Goal: Task Accomplishment & Management: Manage account settings

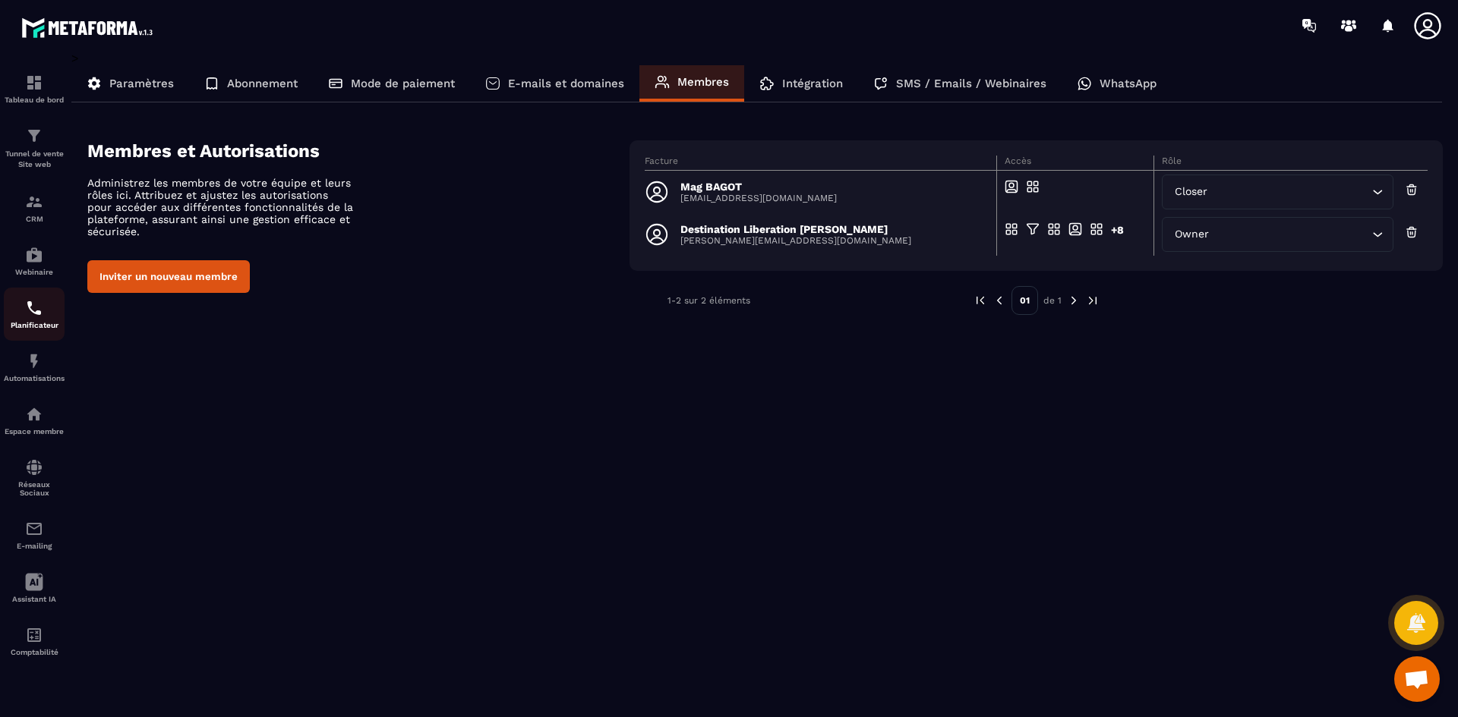
click at [41, 310] on img at bounding box center [34, 308] width 18 height 18
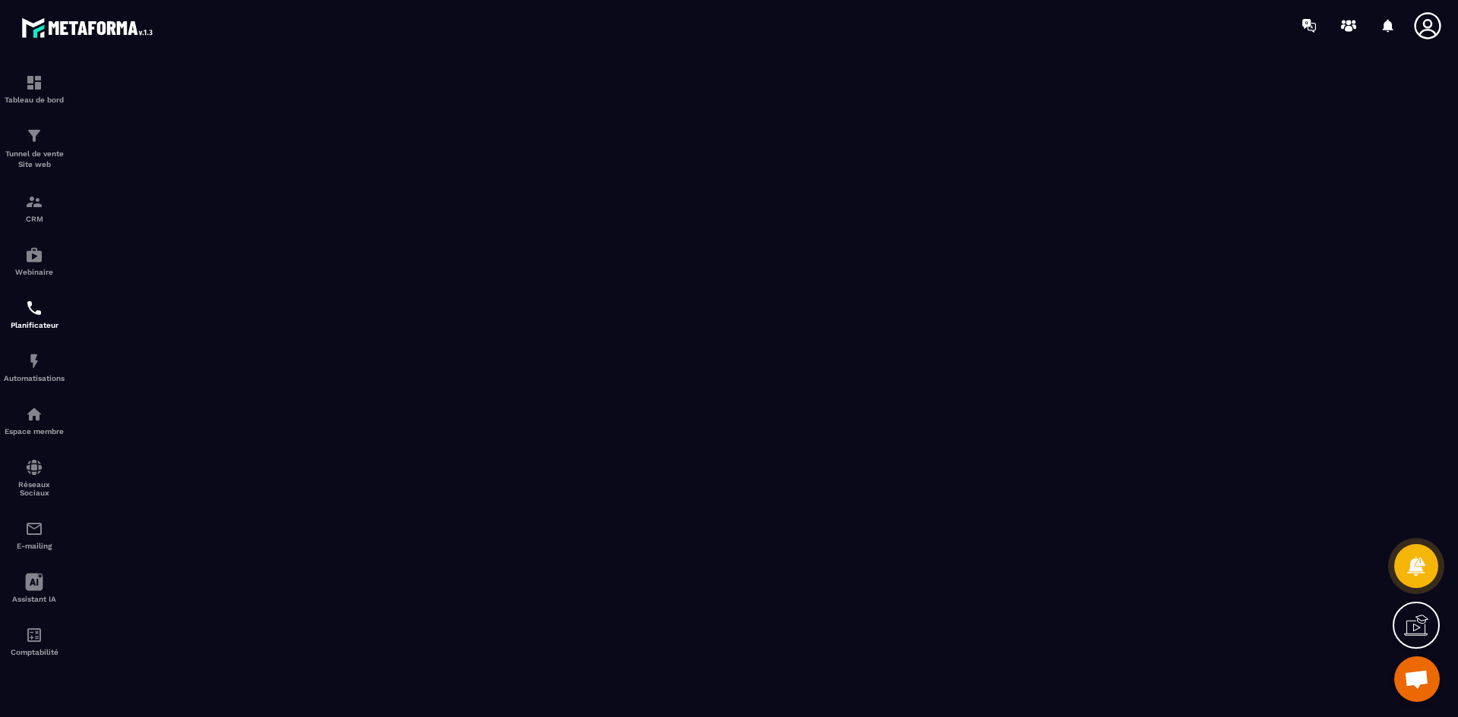
click at [1433, 30] on icon at bounding box center [1427, 25] width 27 height 27
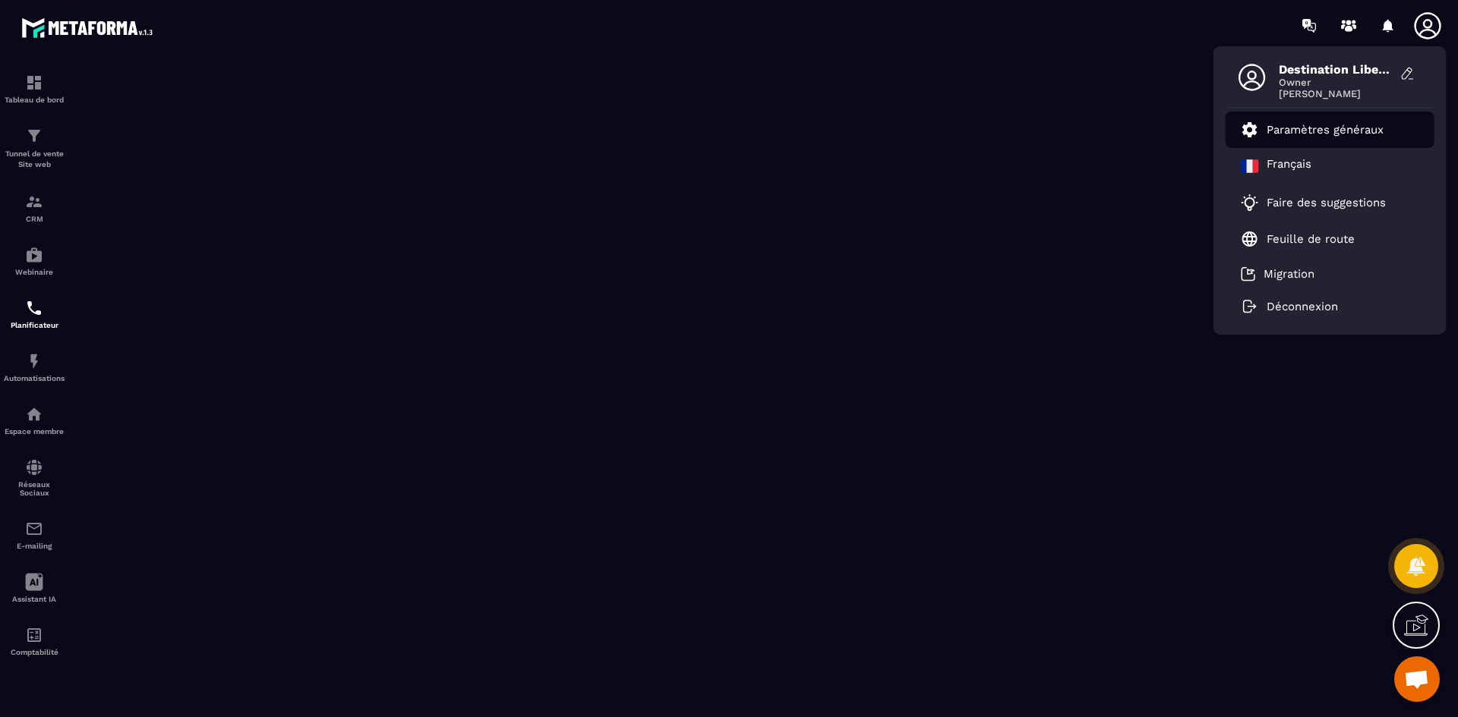
click at [1337, 121] on link "Paramètres généraux" at bounding box center [1311, 130] width 143 height 18
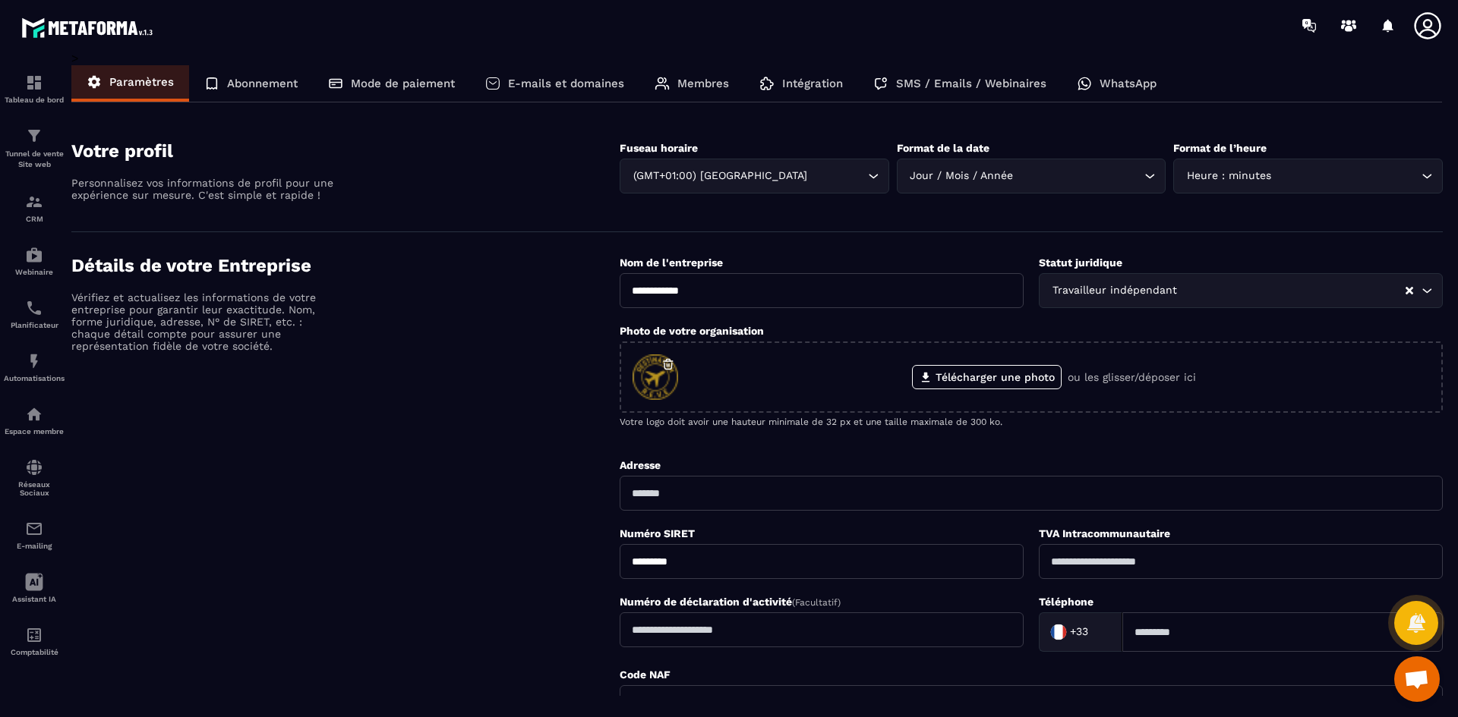
click at [689, 88] on p "Membres" at bounding box center [703, 84] width 52 height 14
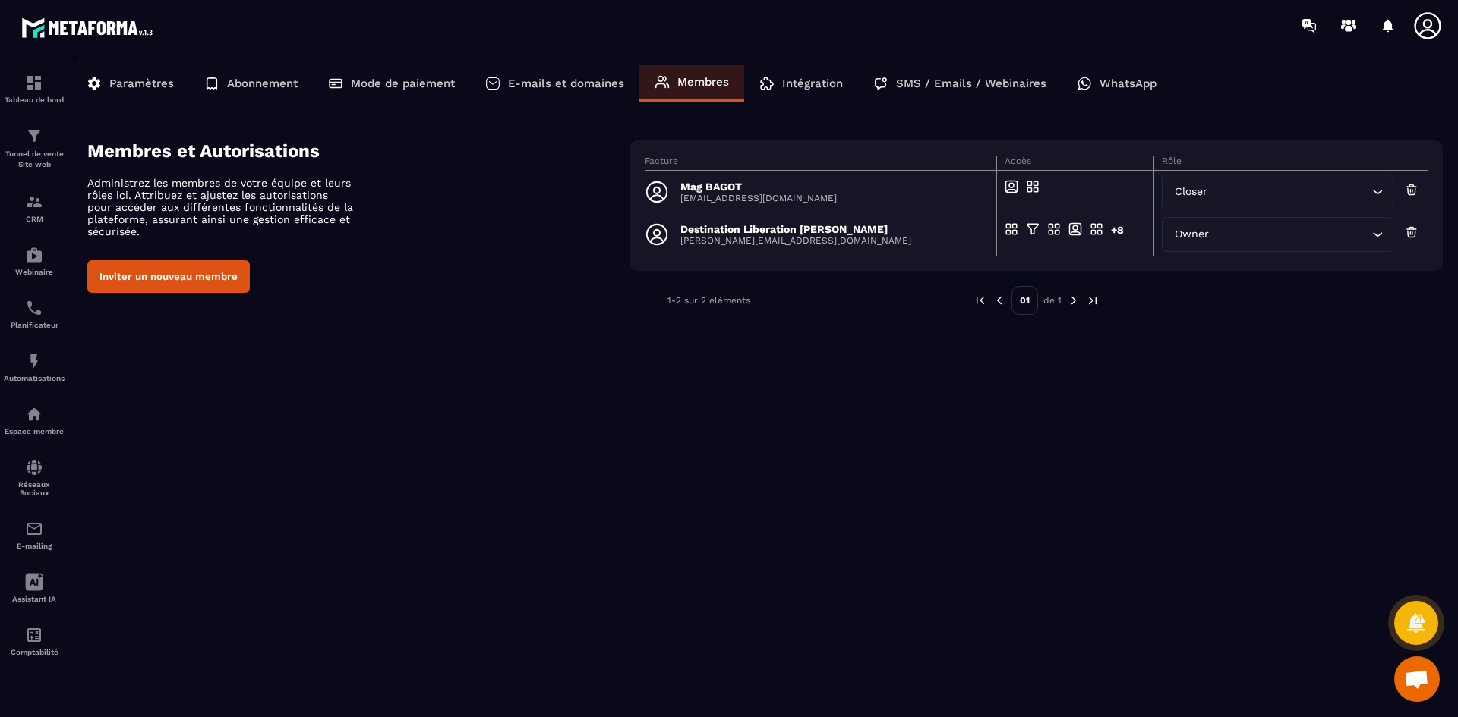
click at [194, 278] on button "Inviter un nouveau membre" at bounding box center [168, 276] width 162 height 33
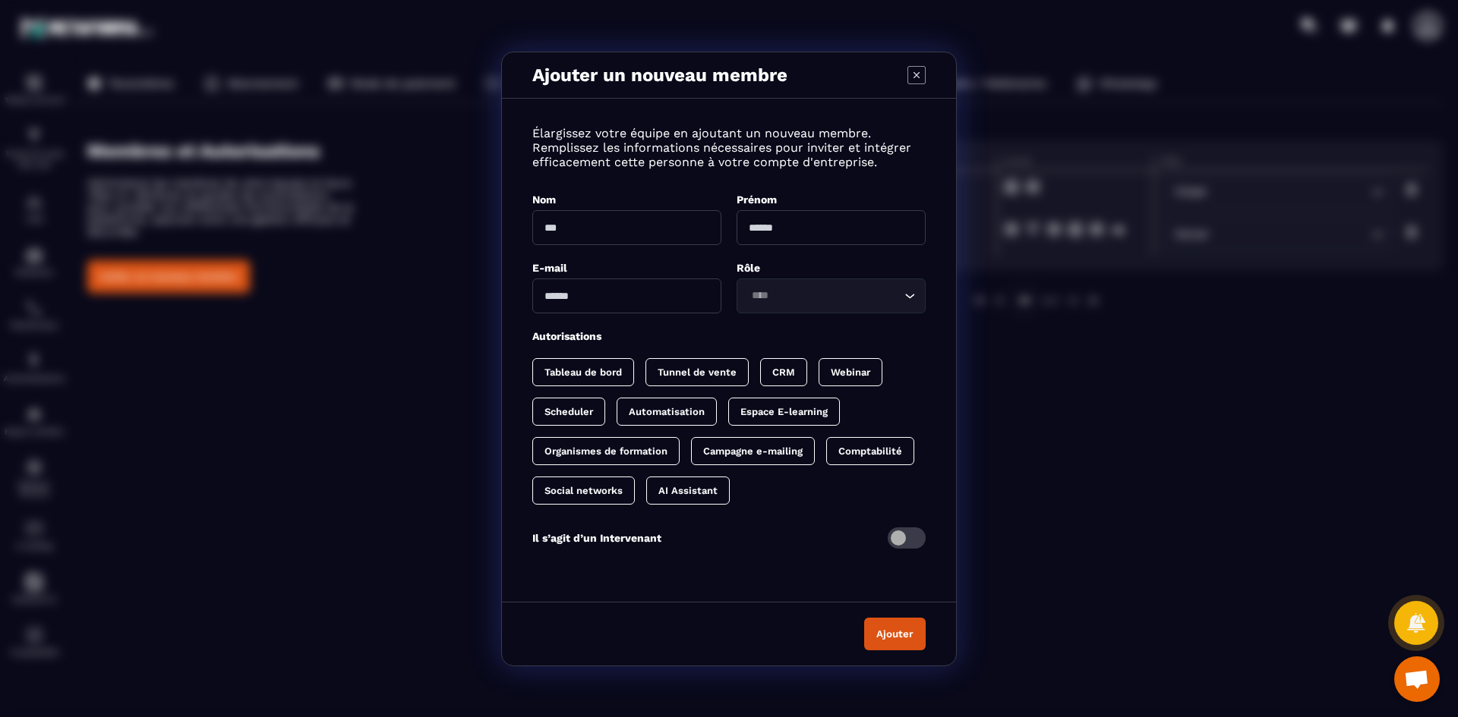
click at [580, 232] on input "Modal window" at bounding box center [626, 227] width 189 height 35
click at [621, 229] on input "Modal window" at bounding box center [626, 227] width 189 height 35
type input "*"
type input "**********"
click at [774, 219] on input "Modal window" at bounding box center [830, 227] width 189 height 35
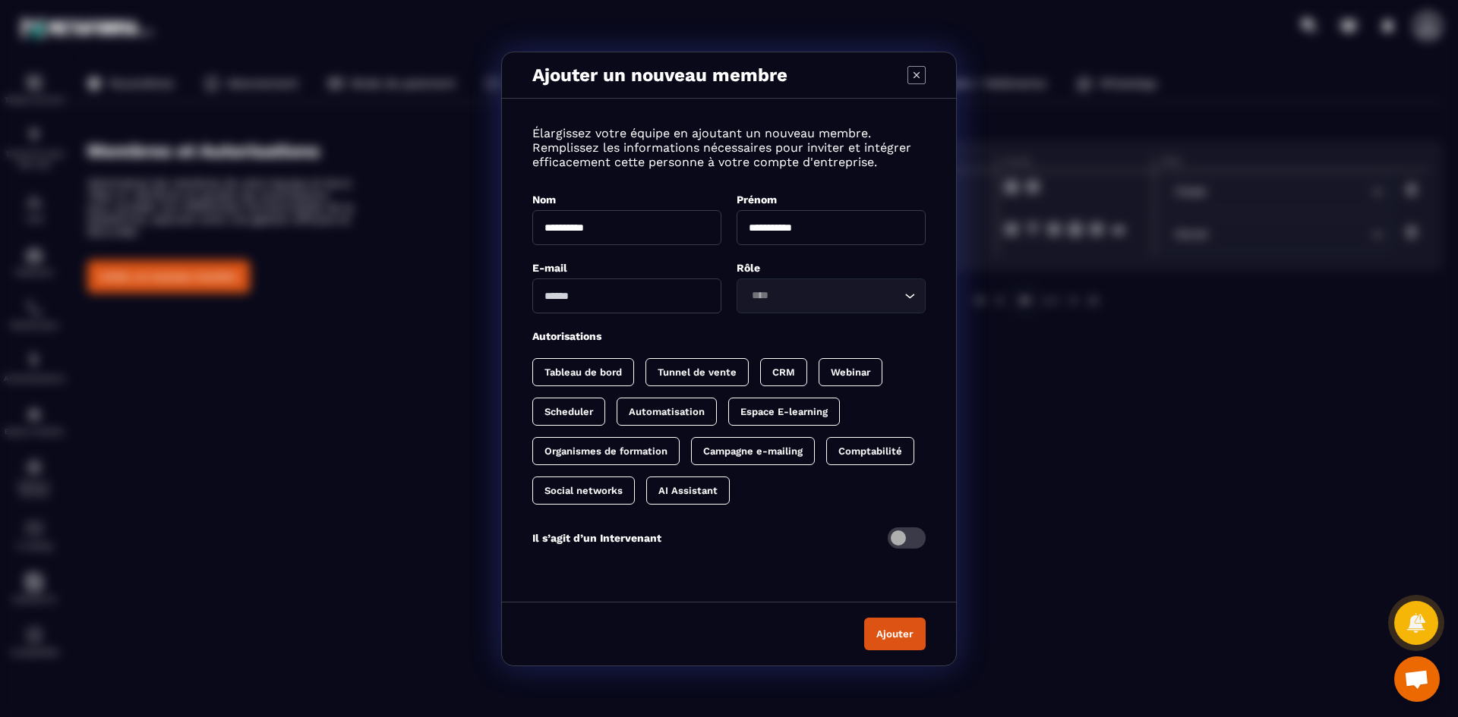
type input "**********"
click at [665, 298] on input "Modal window" at bounding box center [626, 296] width 189 height 35
type input "*"
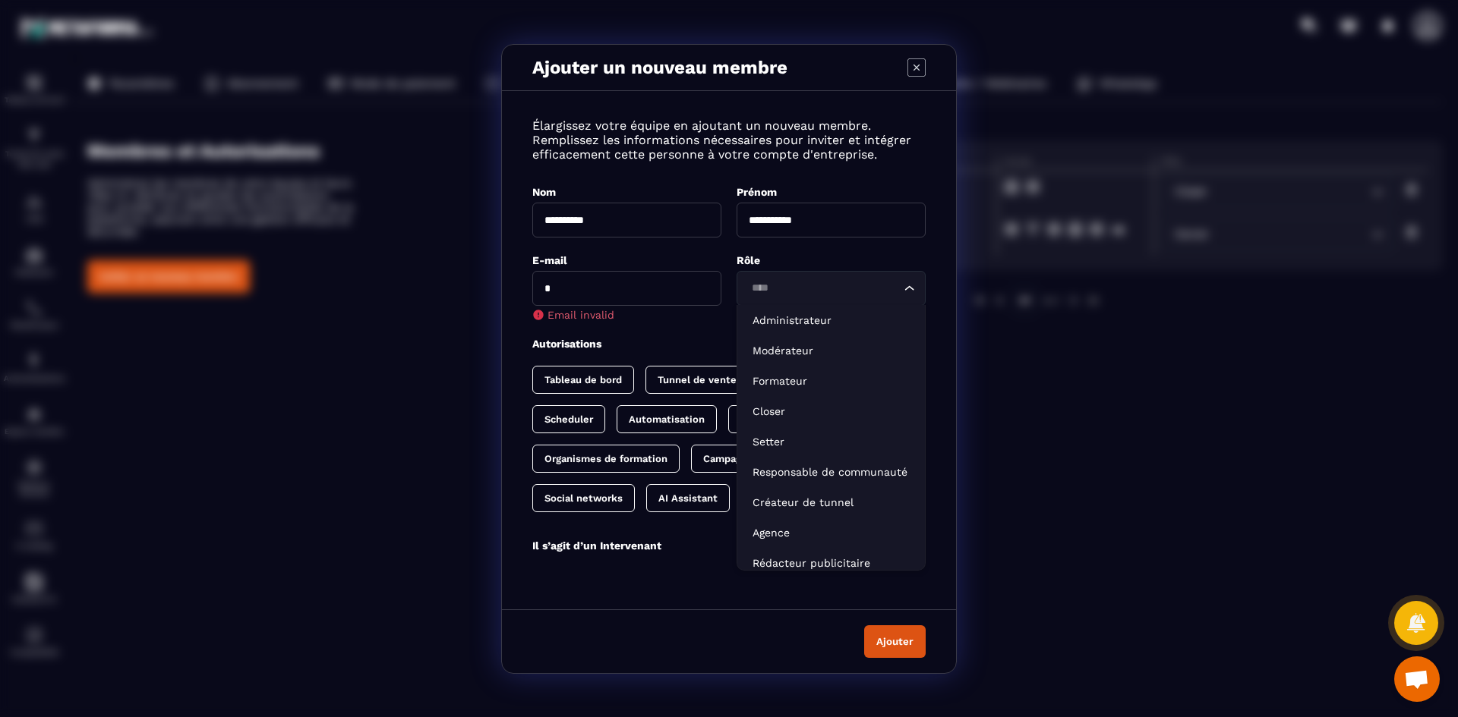
click at [665, 298] on input "*" at bounding box center [626, 288] width 189 height 35
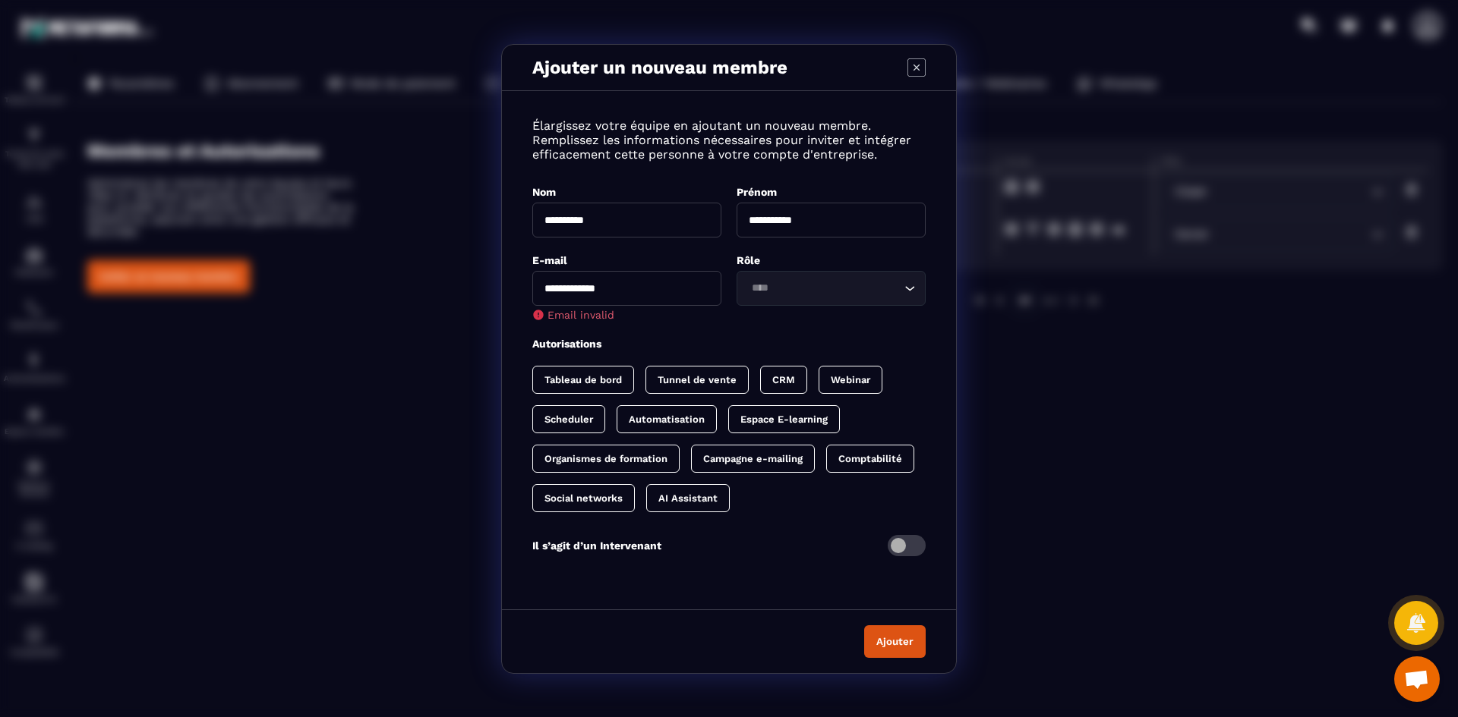
click at [638, 281] on input "**********" at bounding box center [626, 288] width 189 height 35
type input "*"
type input "**********"
click at [865, 290] on input "Search for option" at bounding box center [823, 288] width 154 height 17
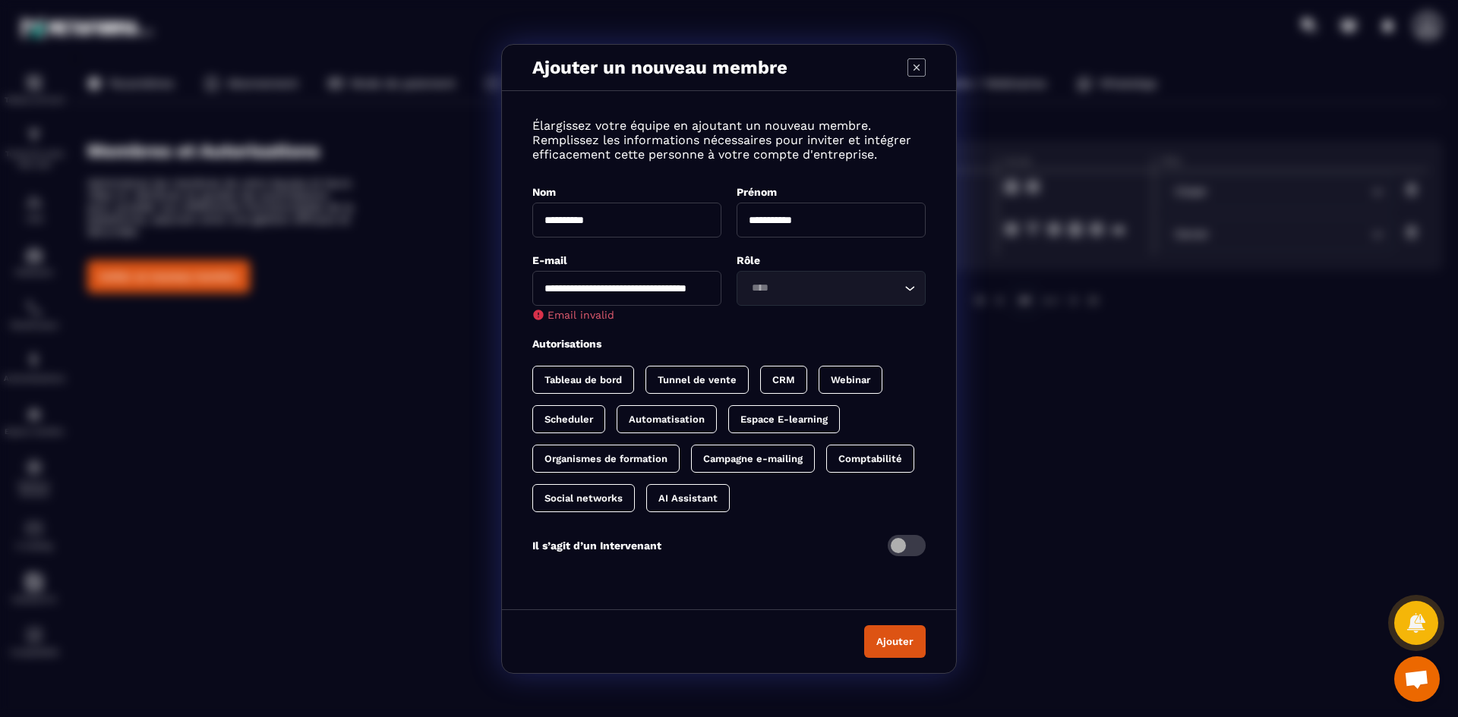
scroll to position [0, 0]
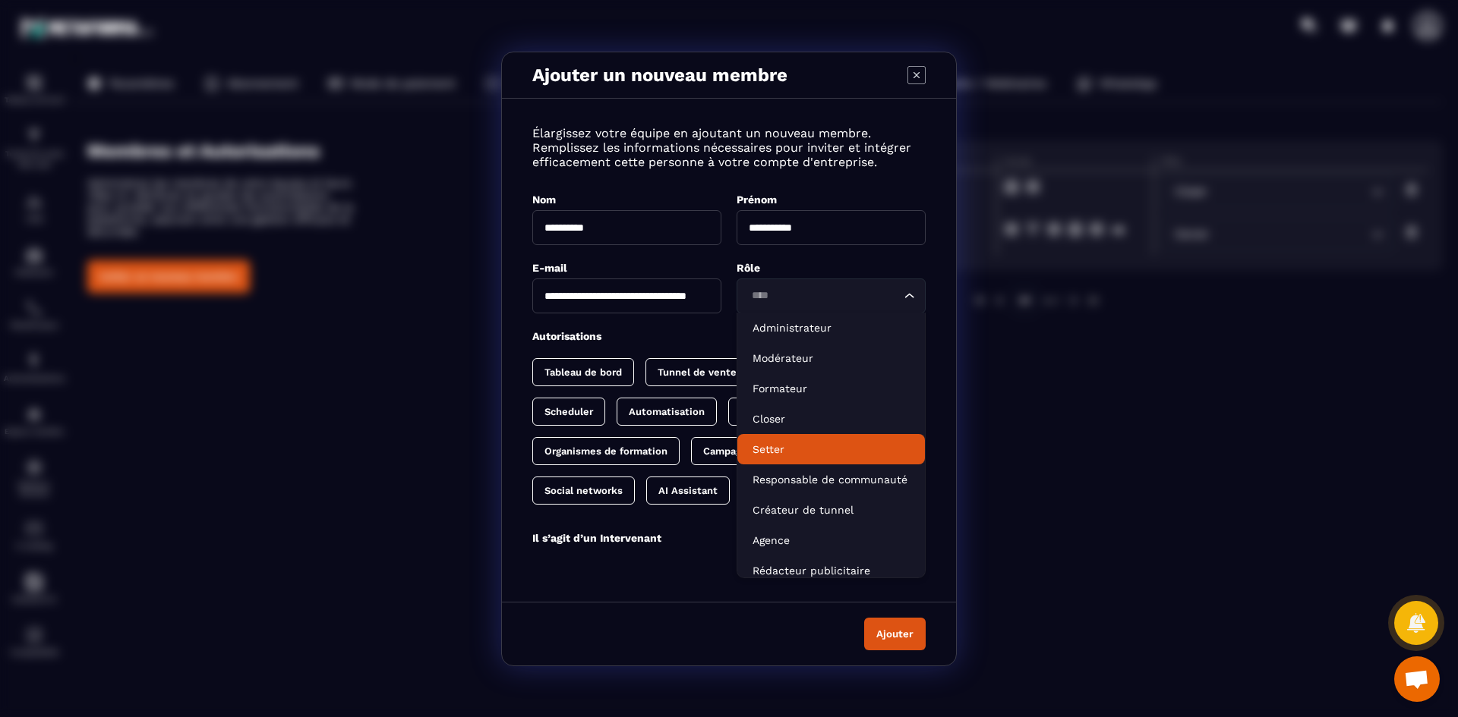
click at [808, 442] on p "Setter" at bounding box center [830, 449] width 157 height 15
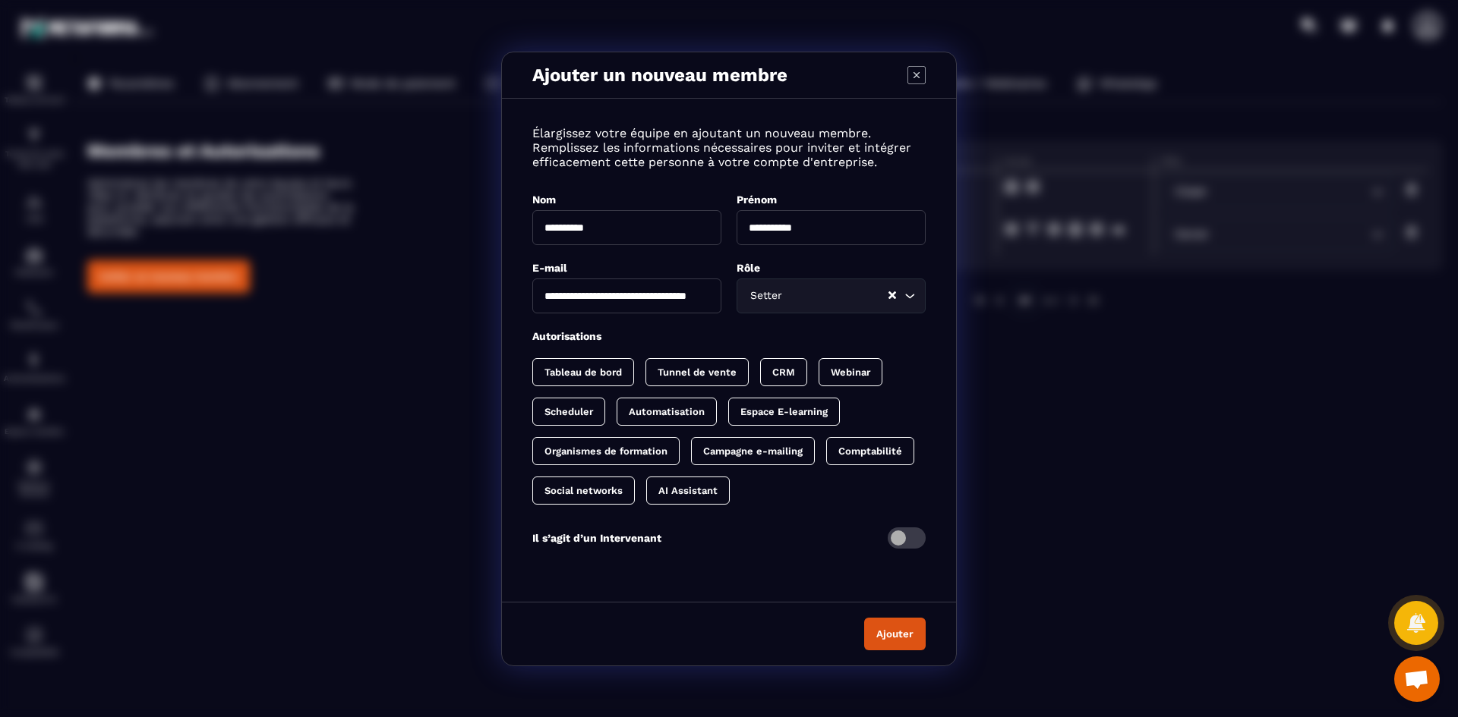
click at [891, 627] on button "Ajouter" at bounding box center [894, 634] width 61 height 33
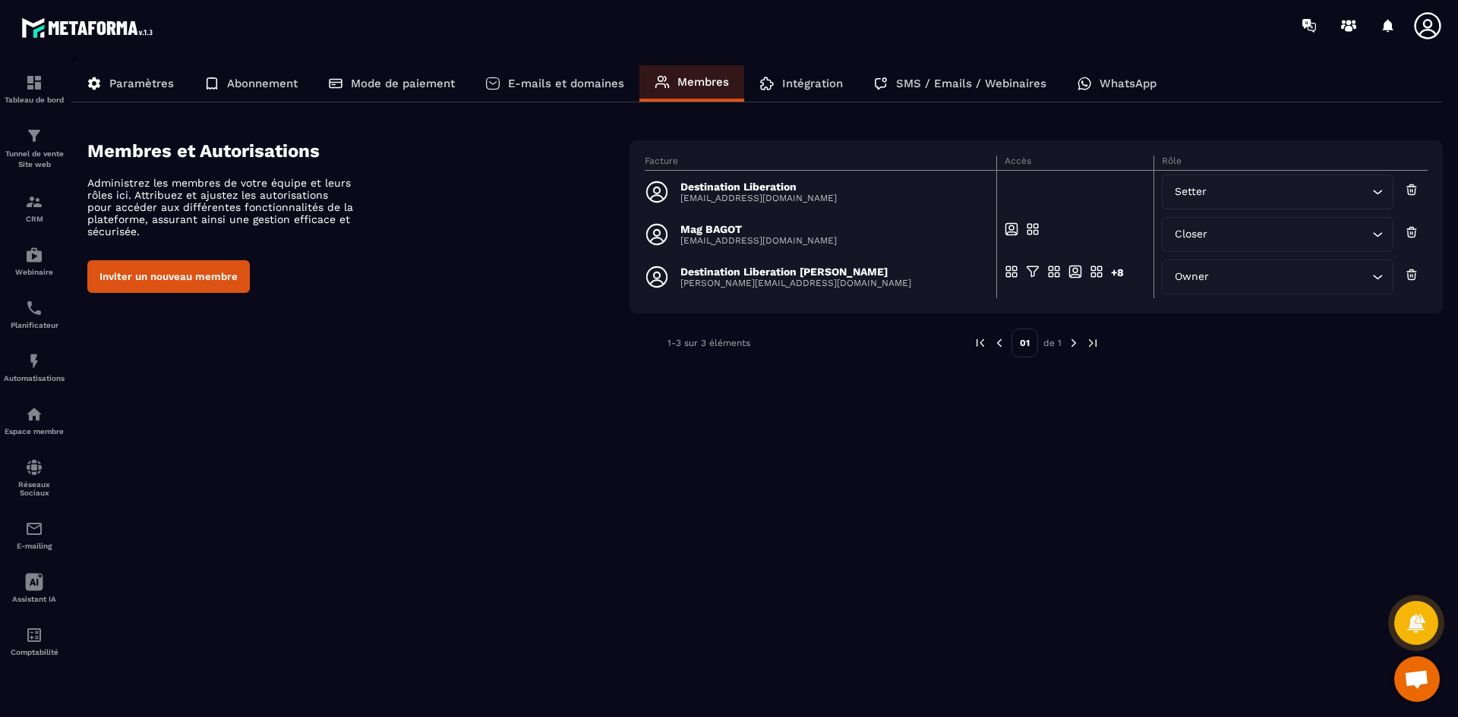
click at [752, 195] on p "[EMAIL_ADDRESS][DOMAIN_NAME]" at bounding box center [758, 198] width 156 height 11
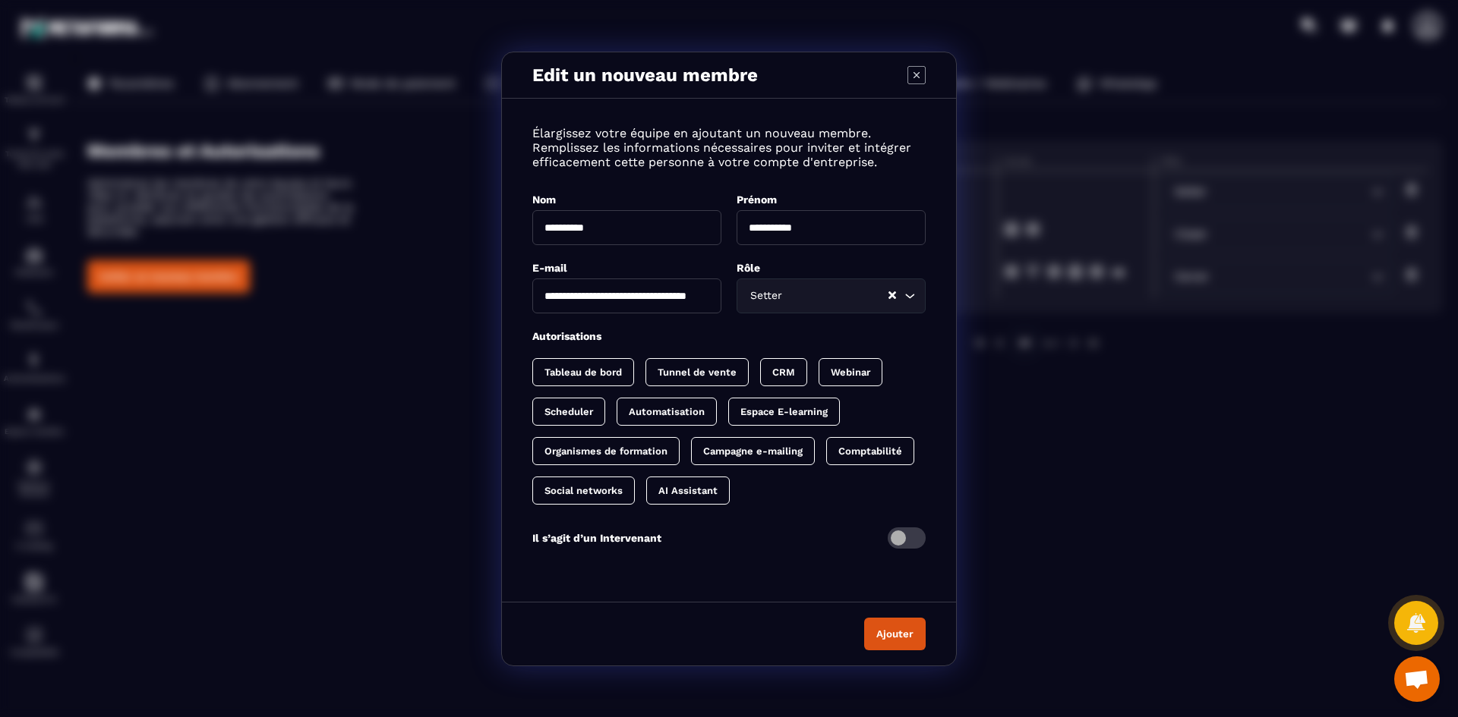
click at [562, 411] on p "Scheduler" at bounding box center [568, 411] width 49 height 11
click at [904, 633] on button "Ajouter" at bounding box center [894, 634] width 61 height 33
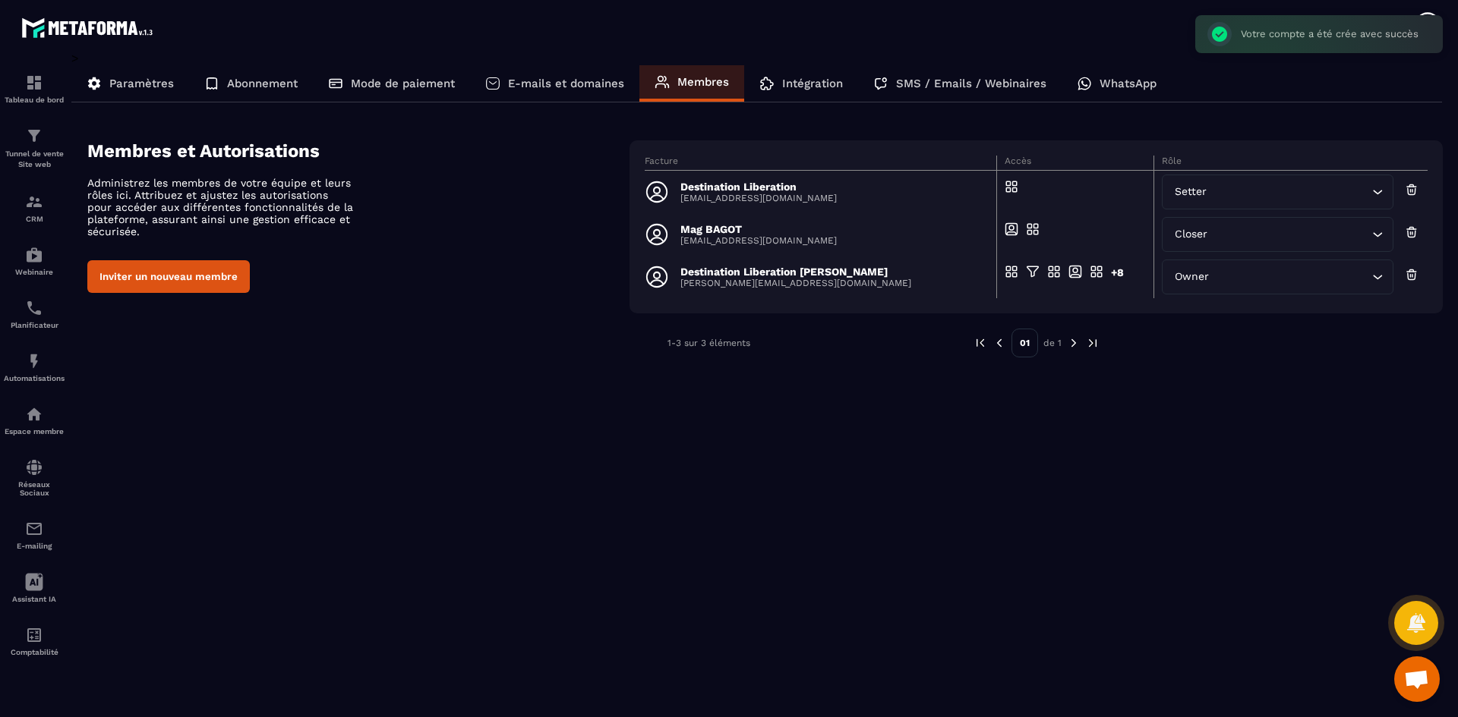
click at [1409, 232] on icon at bounding box center [1411, 232] width 14 height 15
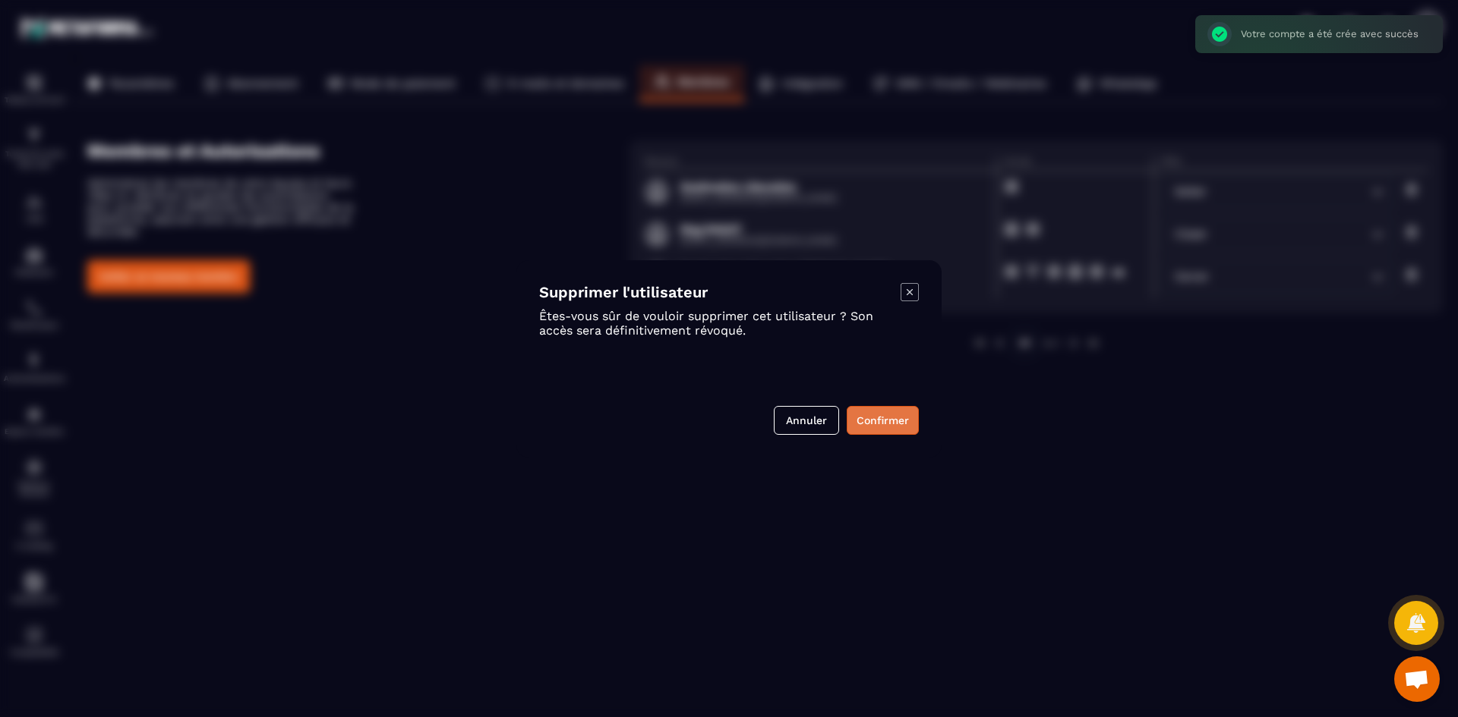
click at [894, 422] on button "Confirmer" at bounding box center [882, 420] width 72 height 29
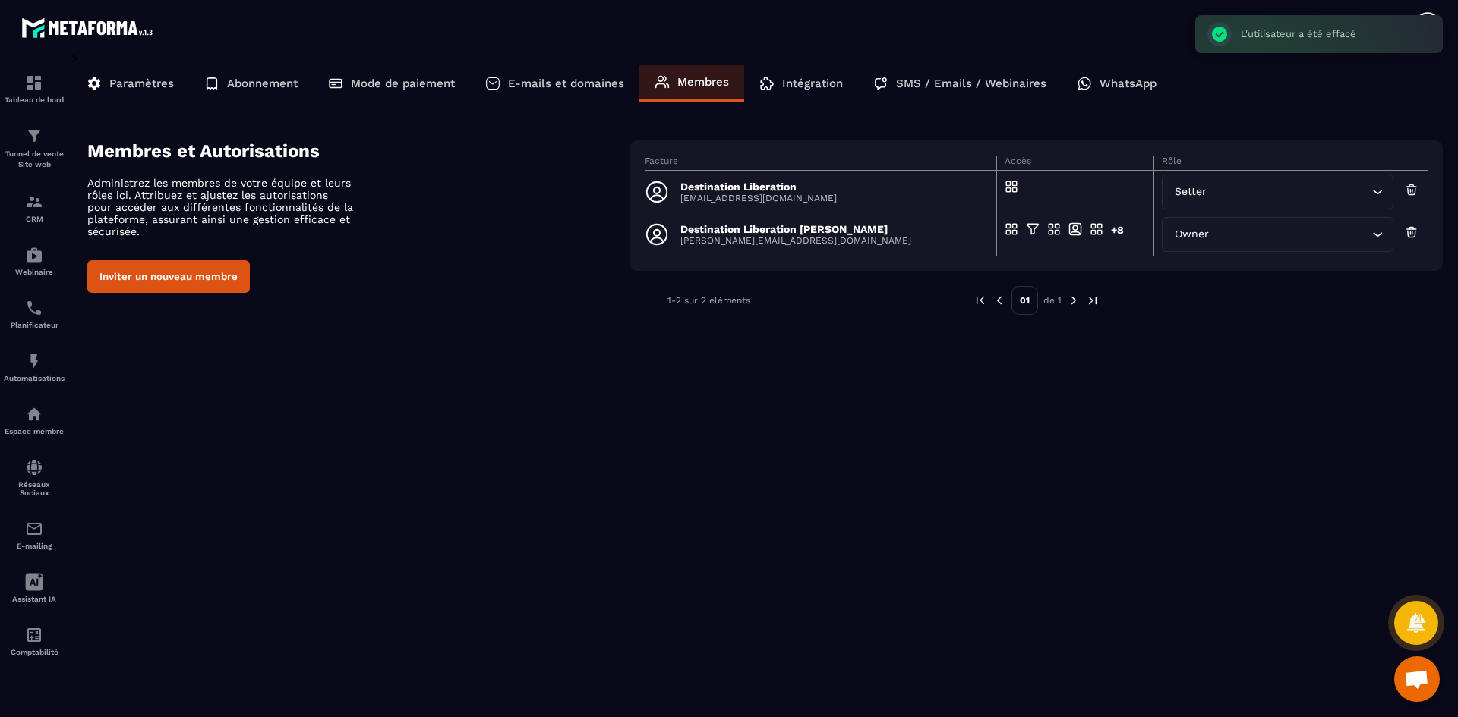
click at [868, 477] on div "> Paramètres Abonnement Mode de paiement E-mails et domaines Membres Intégratio…" at bounding box center [756, 373] width 1371 height 645
click at [35, 313] on img at bounding box center [34, 308] width 18 height 18
